Goal: Task Accomplishment & Management: Use online tool/utility

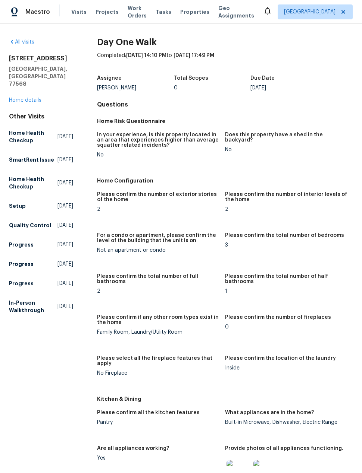
click at [18, 98] on link "Home details" at bounding box center [25, 100] width 32 height 5
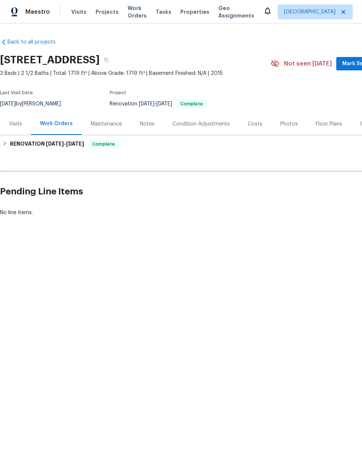
click at [101, 15] on span "Projects" at bounding box center [106, 11] width 23 height 7
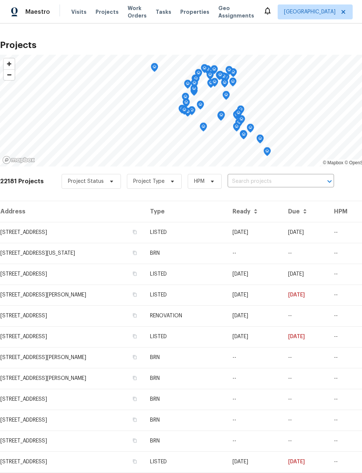
click at [269, 179] on input "text" at bounding box center [269, 182] width 85 height 12
type input "16223"
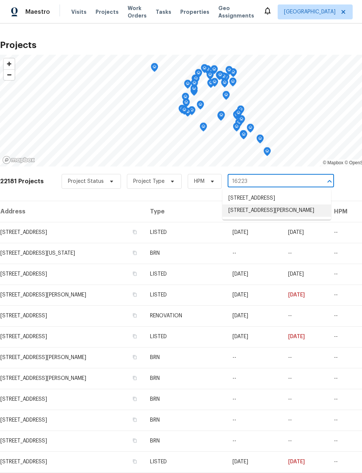
click at [246, 217] on li "[STREET_ADDRESS][PERSON_NAME]" at bounding box center [276, 211] width 108 height 12
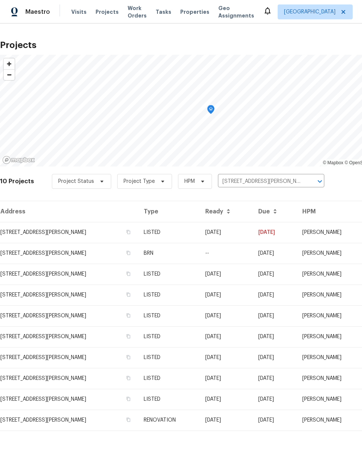
click at [41, 237] on td "[STREET_ADDRESS][PERSON_NAME]" at bounding box center [69, 232] width 138 height 21
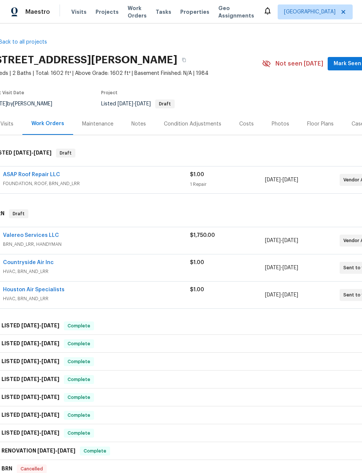
scroll to position [0, 9]
click at [132, 129] on div "Notes" at bounding box center [138, 124] width 32 height 22
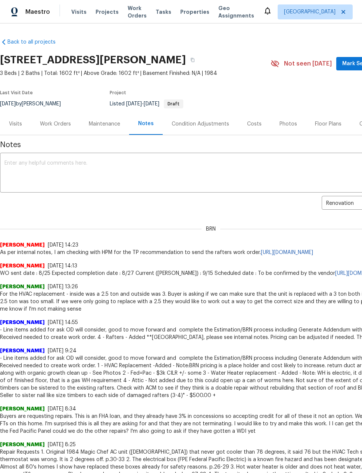
click at [51, 124] on div "Work Orders" at bounding box center [55, 123] width 31 height 7
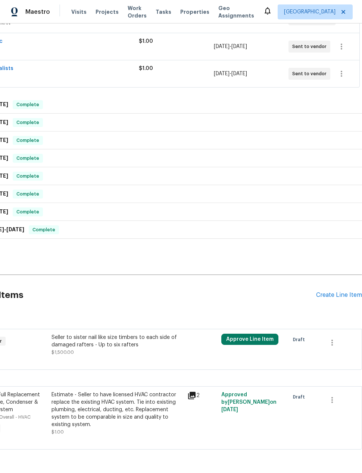
scroll to position [221, 60]
click at [336, 297] on div "Create Line Item" at bounding box center [339, 295] width 46 height 7
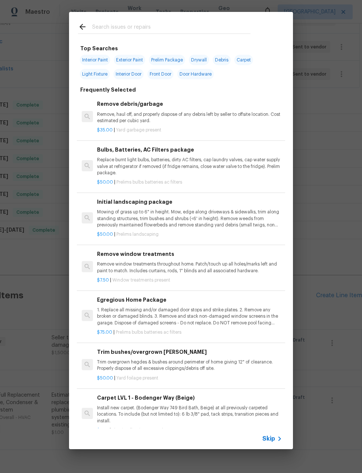
click at [106, 33] on input "text" at bounding box center [171, 27] width 158 height 11
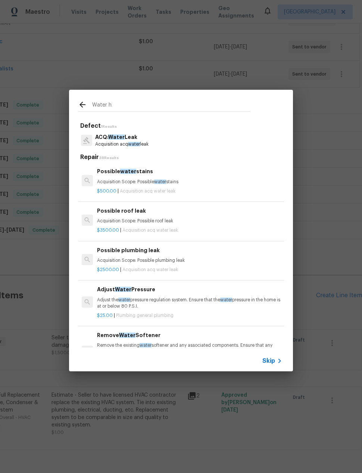
type input "Water he"
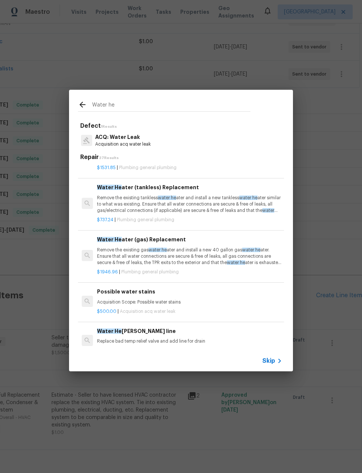
scroll to position [141, 0]
click at [112, 249] on p "Remove the existing gas water he ater and install a new 40 gallon gas water he …" at bounding box center [189, 256] width 185 height 19
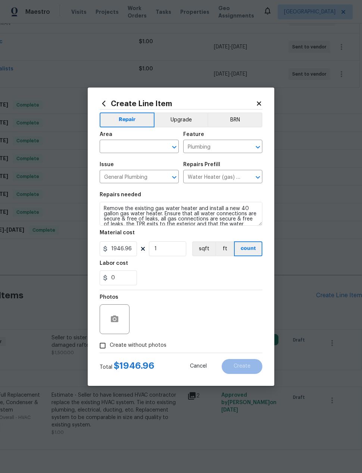
click at [123, 151] on input "text" at bounding box center [129, 148] width 58 height 12
click at [156, 169] on li "Water Heater" at bounding box center [139, 164] width 79 height 12
type input "Water Heater"
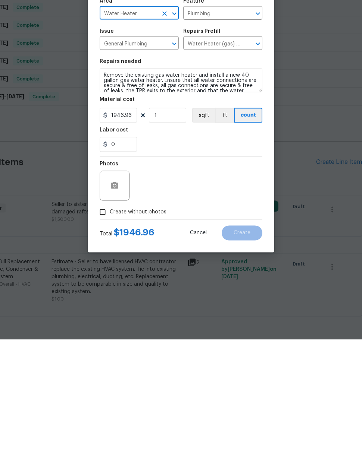
click at [103, 339] on input "Create without photos" at bounding box center [102, 346] width 14 height 14
checkbox input "true"
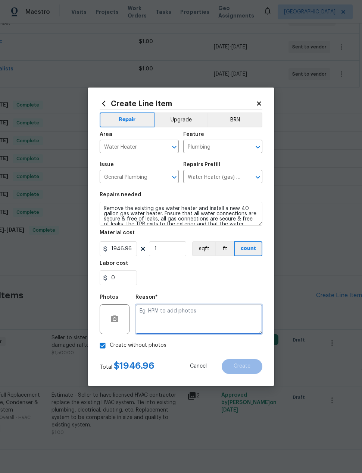
click at [215, 318] on textarea at bounding box center [198, 320] width 127 height 30
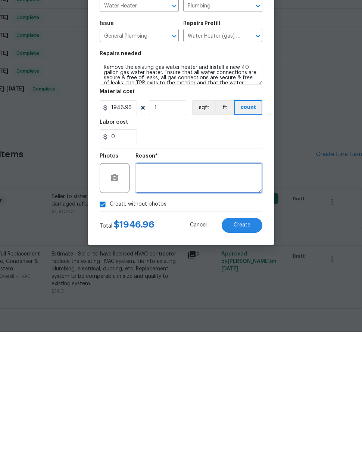
scroll to position [28, 0]
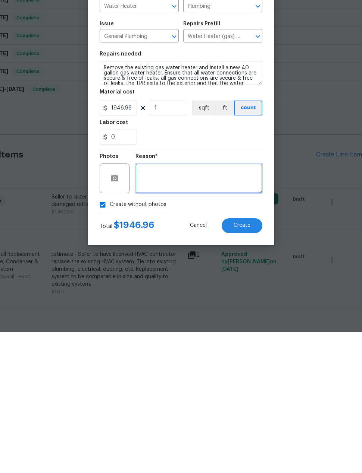
type textarea "."
click at [238, 364] on span "Create" at bounding box center [241, 367] width 17 height 6
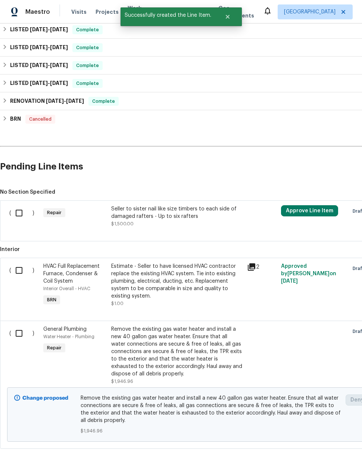
scroll to position [349, 0]
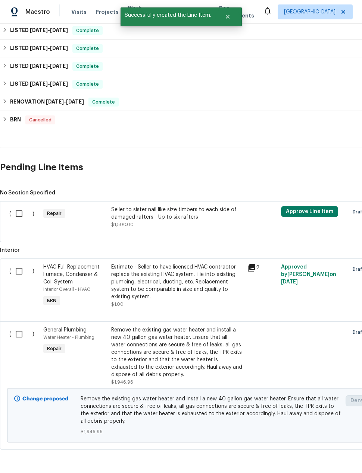
click at [18, 327] on input "checkbox" at bounding box center [21, 335] width 21 height 16
checkbox input "true"
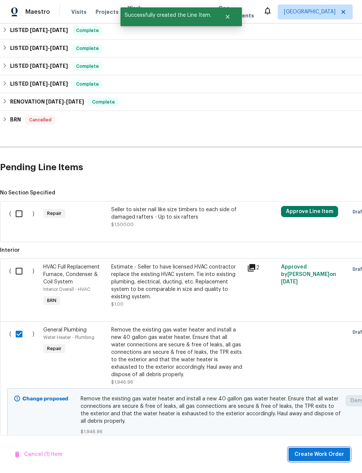
click at [342, 457] on span "Create Work Order" at bounding box center [319, 454] width 50 height 9
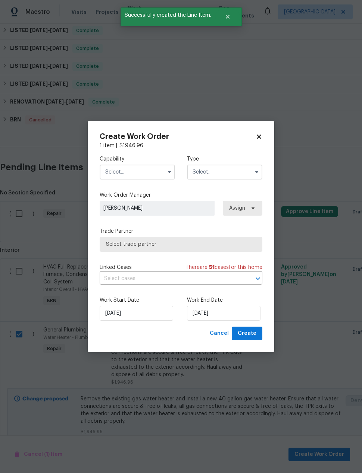
click at [147, 172] on input "text" at bounding box center [137, 172] width 75 height 15
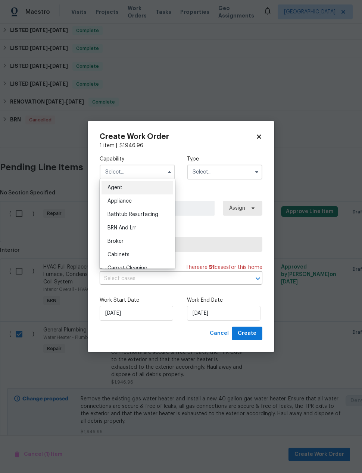
click at [118, 231] on div "BRN And Lrr" at bounding box center [137, 227] width 72 height 13
type input "BRN And Lrr"
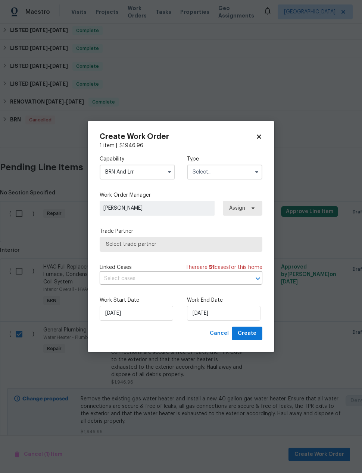
click at [199, 174] on input "text" at bounding box center [224, 172] width 75 height 15
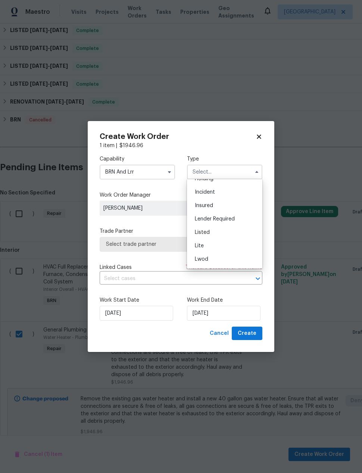
scroll to position [44, 0]
click at [237, 224] on div "Listed" at bounding box center [225, 224] width 72 height 13
type input "Listed"
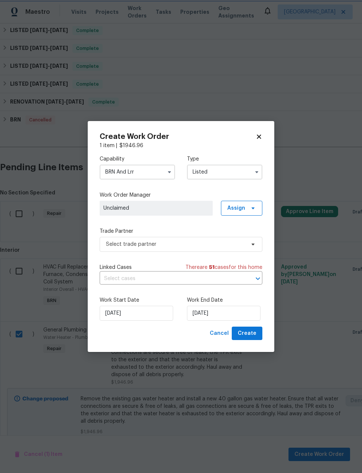
scroll to position [0, 0]
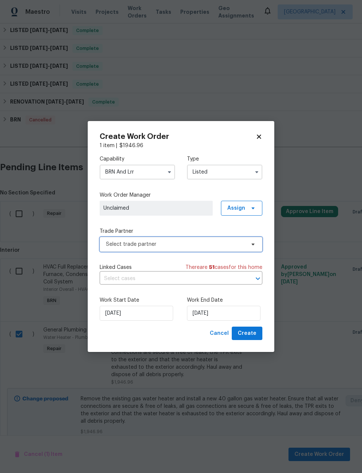
click at [117, 251] on span "Select trade partner" at bounding box center [181, 244] width 163 height 15
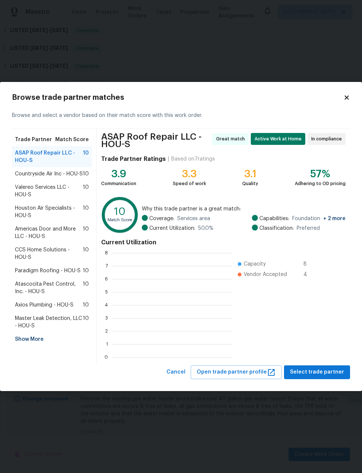
scroll to position [104, 120]
click at [26, 338] on div "Show More" at bounding box center [52, 339] width 80 height 13
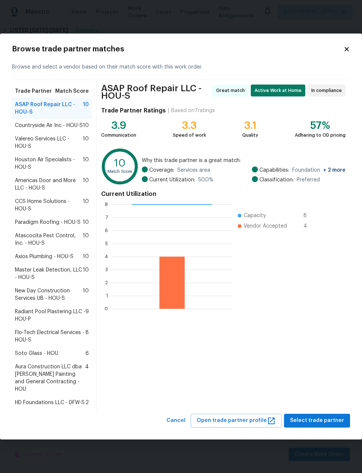
click at [353, 48] on div "Browse trade partner matches Browse and select a vendor based on their match sc…" at bounding box center [181, 237] width 362 height 406
click at [352, 48] on div "Browse trade partner matches Browse and select a vendor based on their match sc…" at bounding box center [181, 237] width 362 height 406
click at [342, 53] on h2 "Browse trade partner matches" at bounding box center [177, 48] width 331 height 7
click at [348, 53] on icon at bounding box center [346, 49] width 7 height 7
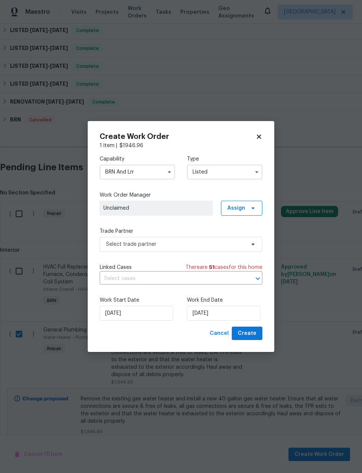
click at [255, 133] on icon at bounding box center [258, 136] width 7 height 7
checkbox input "false"
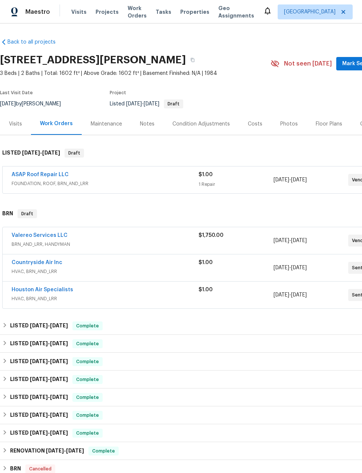
scroll to position [0, 0]
click at [26, 38] on link "Back to all projects" at bounding box center [36, 41] width 72 height 7
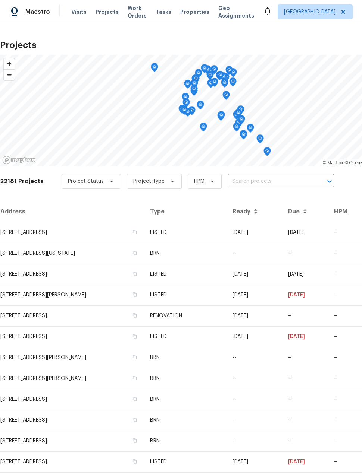
click at [130, 16] on span "Work Orders" at bounding box center [136, 11] width 19 height 15
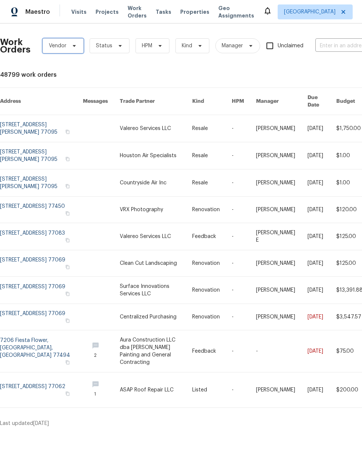
click at [62, 47] on span "Vendor" at bounding box center [58, 45] width 18 height 7
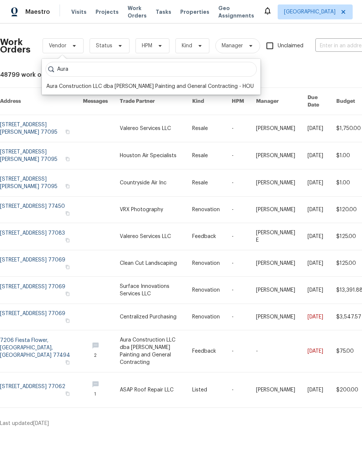
type input "Aura"
click at [212, 90] on div "Aura Construction LLC dba [PERSON_NAME] Painting and General Contracting - HOU" at bounding box center [149, 86] width 207 height 7
